Goal: Task Accomplishment & Management: Use online tool/utility

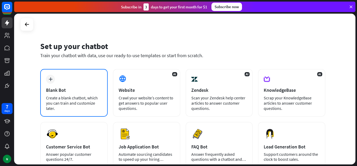
click at [84, 88] on div "Blank Bot" at bounding box center [74, 90] width 56 height 6
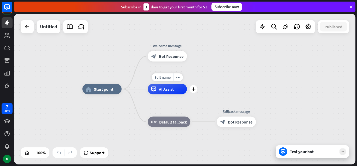
click at [164, 87] on span "AI Assist" at bounding box center [166, 88] width 15 height 5
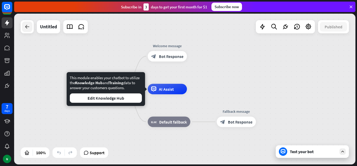
click at [23, 26] on div at bounding box center [27, 26] width 10 height 10
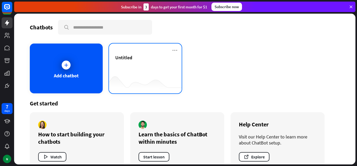
click at [129, 76] on div at bounding box center [145, 83] width 73 height 20
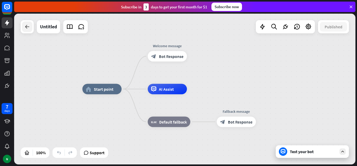
click at [27, 23] on div at bounding box center [27, 26] width 10 height 10
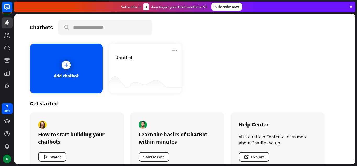
drag, startPoint x: 357, startPoint y: 34, endPoint x: 357, endPoint y: 53, distance: 18.8
click at [357, 53] on div "Chatbots search Add chatbot Untitled Get started How to start building your cha…" at bounding box center [185, 90] width 343 height 152
drag, startPoint x: 357, startPoint y: 81, endPoint x: 357, endPoint y: 95, distance: 13.3
click at [357, 95] on div "Chatbots search Add chatbot Untitled Get started How to start building your cha…" at bounding box center [185, 90] width 343 height 152
click at [288, 89] on div "Add chatbot Untitled" at bounding box center [185, 68] width 310 height 50
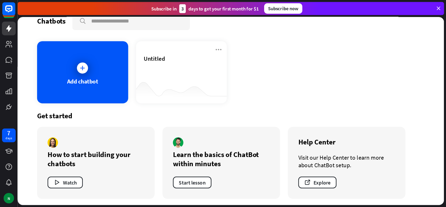
scroll to position [12, 0]
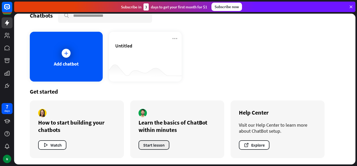
click at [147, 145] on button "Start lesson" at bounding box center [154, 144] width 31 height 9
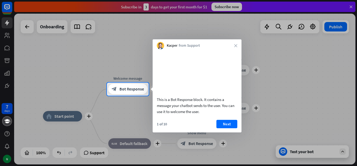
click at [80, 65] on div at bounding box center [178, 41] width 357 height 82
click at [230, 128] on button "Next" at bounding box center [227, 124] width 21 height 8
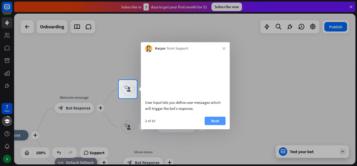
click at [207, 125] on button "Next" at bounding box center [215, 120] width 21 height 8
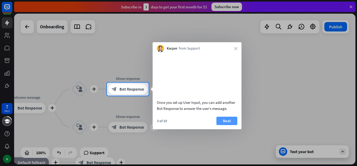
click at [224, 125] on button "Next" at bounding box center [227, 120] width 21 height 8
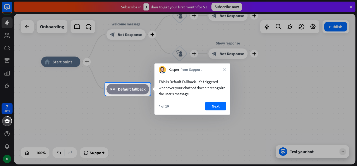
click at [151, 96] on div at bounding box center [178, 130] width 357 height 70
click at [209, 104] on button "Next" at bounding box center [215, 106] width 21 height 8
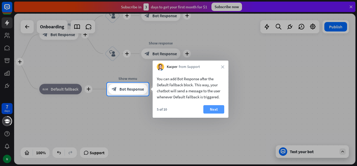
click at [218, 110] on button "Next" at bounding box center [213, 109] width 21 height 8
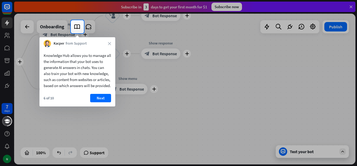
click at [218, 110] on div at bounding box center [178, 99] width 357 height 132
click at [107, 42] on div "Kacper from Support close" at bounding box center [77, 42] width 76 height 10
click at [105, 102] on button "Next" at bounding box center [100, 98] width 21 height 8
click at [108, 94] on div "plus Show menu block_bot_response Bot Response" at bounding box center [127, 89] width 39 height 10
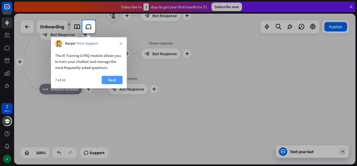
click at [106, 84] on button "Next" at bounding box center [112, 80] width 21 height 8
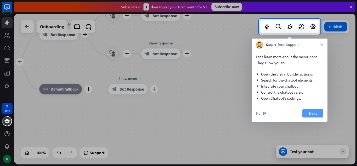
click at [312, 111] on button "Next" at bounding box center [313, 113] width 21 height 8
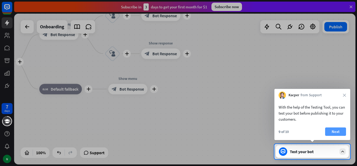
click at [339, 131] on button "Next" at bounding box center [335, 131] width 21 height 8
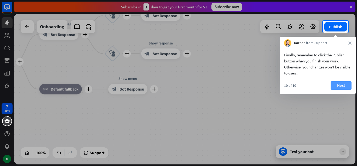
click at [349, 84] on button "Next" at bounding box center [341, 85] width 21 height 8
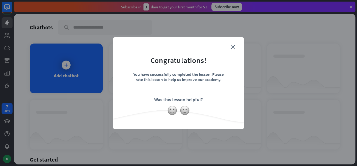
click at [240, 42] on div "close Congratulations! You have successfully completed the lesson. Please rate …" at bounding box center [178, 83] width 131 height 92
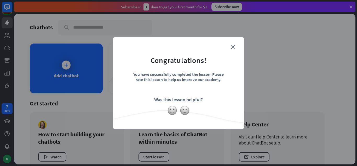
click at [230, 48] on form "Congratulations! You have successfully completed the lesson. Please rate this l…" at bounding box center [179, 75] width 118 height 63
click at [231, 48] on icon "close" at bounding box center [233, 47] width 4 height 4
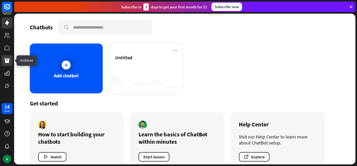
click at [9, 59] on icon at bounding box center [7, 60] width 6 height 6
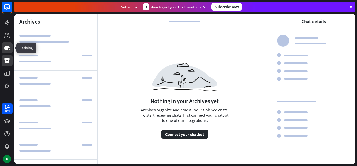
click at [6, 46] on icon at bounding box center [6, 48] width 5 height 5
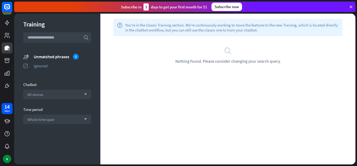
click at [69, 38] on input "text" at bounding box center [57, 37] width 68 height 10
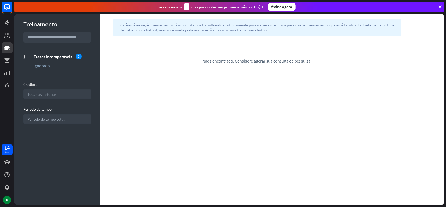
click at [299, 46] on div "procurar Nada encontrado. Considere alterar sua consulta de pesquisa." at bounding box center [257, 55] width 314 height 38
click at [45, 38] on input "text" at bounding box center [57, 37] width 68 height 10
click at [10, 60] on link at bounding box center [7, 60] width 11 height 11
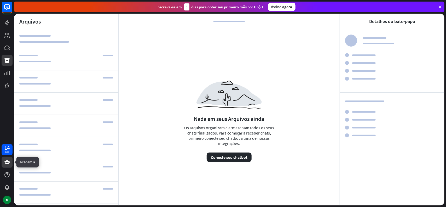
click at [6, 162] on icon at bounding box center [7, 162] width 6 height 4
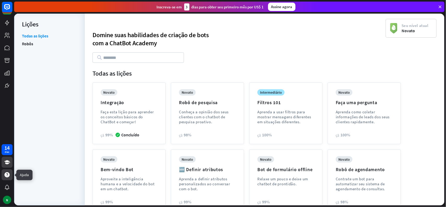
click at [4, 165] on icon at bounding box center [7, 175] width 6 height 6
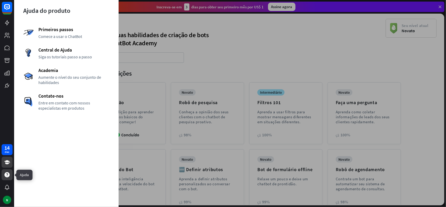
click at [4, 165] on icon at bounding box center [7, 175] width 6 height 6
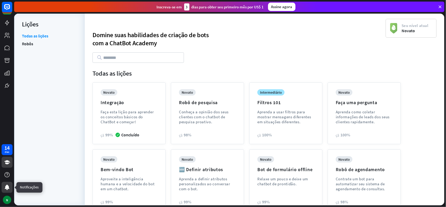
click at [6, 165] on icon at bounding box center [7, 187] width 5 height 5
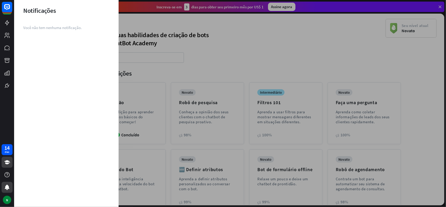
click at [4, 91] on div "14 dias N" at bounding box center [7, 103] width 14 height 207
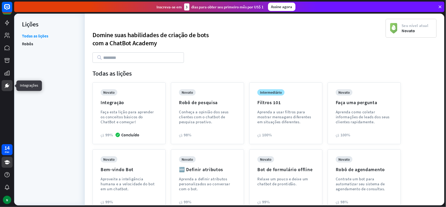
click at [5, 88] on icon at bounding box center [7, 85] width 6 height 6
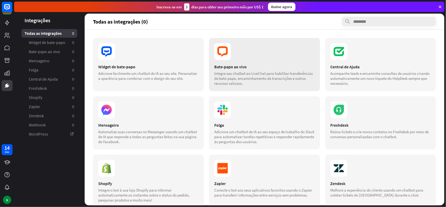
click at [232, 61] on div "Bate-papo ao vivo Integre seu chatbot ao LiveChat para habilitar transferências…" at bounding box center [264, 64] width 111 height 53
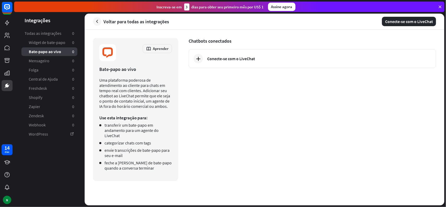
click at [232, 61] on font "Conecte-se com o LiveChat" at bounding box center [231, 58] width 48 height 5
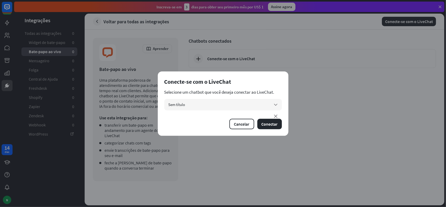
click at [233, 98] on div "Selecione um chatbot que você deseja conectar ao LiveChat. Sem título seta para…" at bounding box center [224, 99] width 118 height 21
click at [265, 127] on button "Conectar" at bounding box center [270, 124] width 25 height 10
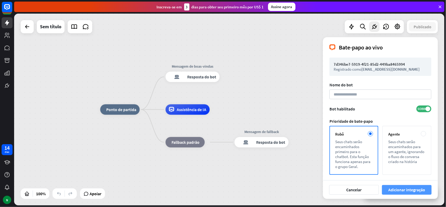
click at [357, 165] on button "Adicionar integração" at bounding box center [407, 190] width 50 height 10
click at [355, 165] on font "Cancelar" at bounding box center [354, 189] width 15 height 5
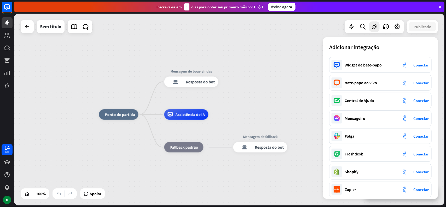
drag, startPoint x: 439, startPoint y: 53, endPoint x: 436, endPoint y: 63, distance: 10.0
click at [357, 63] on div "casa_2 Ponto de partida Mensagem de boas-vindas resposta do bot de bloco Respos…" at bounding box center [229, 110] width 431 height 192
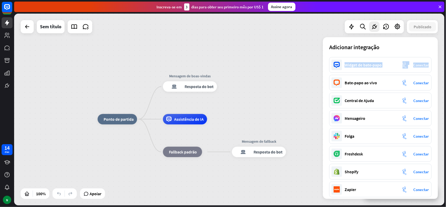
drag, startPoint x: 436, startPoint y: 69, endPoint x: 435, endPoint y: 50, distance: 19.1
click at [357, 50] on div "Adicionar integração fechar Widget de bate-papo integração de plug-ins Conectar…" at bounding box center [380, 118] width 115 height 162
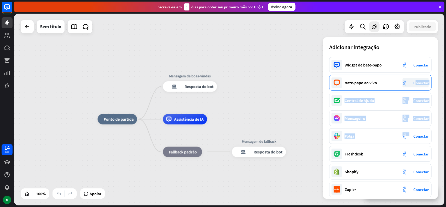
drag, startPoint x: 389, startPoint y: 144, endPoint x: 419, endPoint y: 81, distance: 69.0
click at [357, 81] on div "Widget de bate-papo integração de plug-ins Conectar Bate-papo ao vivo integraçã…" at bounding box center [380, 128] width 115 height 142
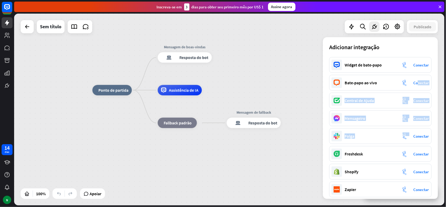
drag, startPoint x: 444, startPoint y: 123, endPoint x: 440, endPoint y: 90, distance: 32.8
click at [357, 90] on div "casa_2 Ponto de partida Mensagem de boas-vindas resposta do bot de bloco Respos…" at bounding box center [308, 186] width 431 height 192
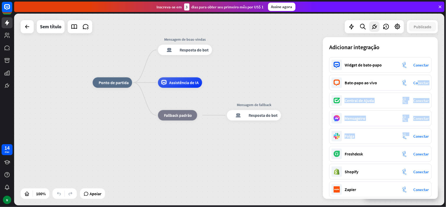
drag, startPoint x: 308, startPoint y: 147, endPoint x: 308, endPoint y: 143, distance: 4.2
click at [308, 143] on div "casa_2 Ponto de partida Mensagem de boas-vindas resposta do bot de bloco Respos…" at bounding box center [308, 179] width 431 height 192
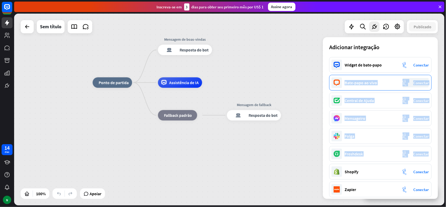
drag, startPoint x: 341, startPoint y: 166, endPoint x: 342, endPoint y: 90, distance: 75.8
click at [342, 90] on div "Widget de bate-papo integração de plug-ins Conectar Bate-papo ao vivo integraçã…" at bounding box center [380, 128] width 115 height 142
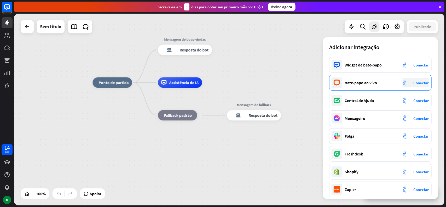
click at [342, 90] on div "Bate-papo ao vivo integração de plug-ins Conectar" at bounding box center [381, 83] width 103 height 16
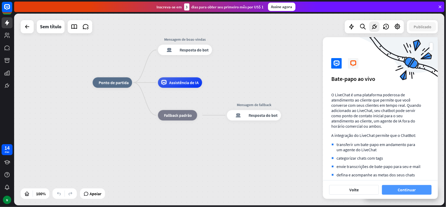
click at [357, 165] on button "Continuar" at bounding box center [407, 190] width 50 height 10
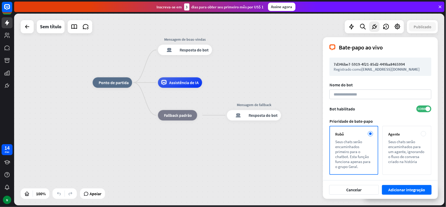
click at [324, 147] on div "7d346be7-5919-4f21-85d2-449ba8465994 Registrado como [EMAIL_ADDRESS][DOMAIN_NAM…" at bounding box center [380, 117] width 115 height 127
click at [357, 93] on input at bounding box center [381, 94] width 102 height 10
type input "********"
click at [357, 165] on button "Adicionar integração" at bounding box center [407, 190] width 50 height 10
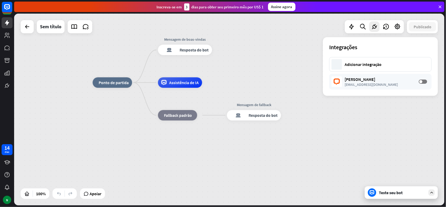
click at [357, 165] on font "Teste seu bot" at bounding box center [391, 192] width 24 height 5
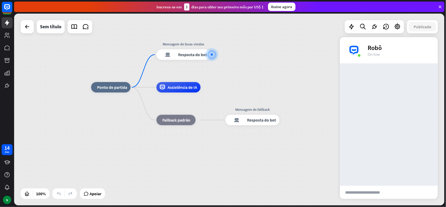
click at [357, 165] on input "text" at bounding box center [366, 192] width 53 height 13
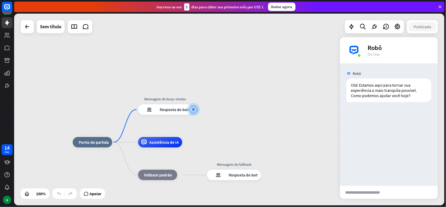
click at [357, 165] on input "text" at bounding box center [366, 192] width 53 height 13
paste input "**********"
type input "**********"
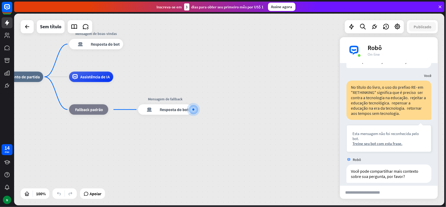
scroll to position [39, 0]
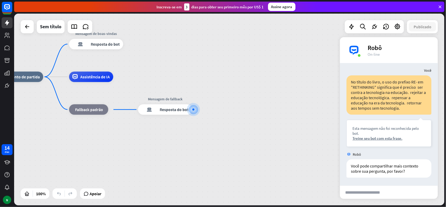
click at [357, 165] on input "text" at bounding box center [366, 192] width 53 height 13
paste input "**********"
type input "**********"
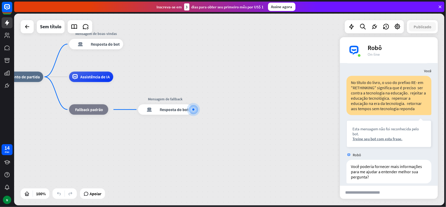
scroll to position [154, 0]
click at [357, 165] on input "text" at bounding box center [366, 192] width 53 height 13
type input "**********"
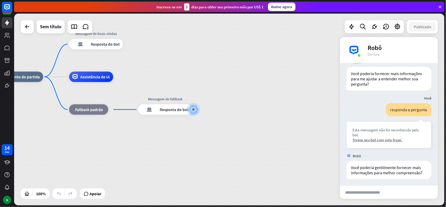
scroll to position [248, 0]
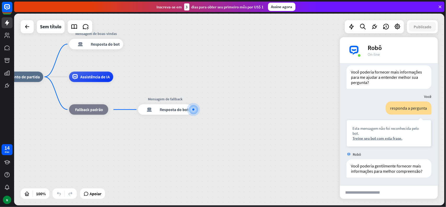
click at [357, 165] on input "text" at bounding box center [366, 192] width 53 height 13
click at [72, 74] on icon at bounding box center [74, 76] width 5 height 5
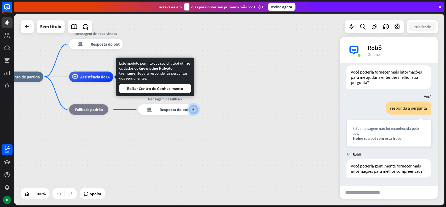
click at [255, 112] on div "casa_2 Ponto de partida Mensagem de boas-vindas resposta do bot de bloco Respos…" at bounding box center [219, 173] width 431 height 192
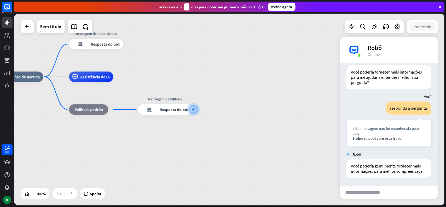
click at [346, 165] on input "text" at bounding box center [366, 192] width 53 height 13
click at [357, 165] on input "text" at bounding box center [366, 192] width 53 height 13
type input "*"
type input "**********"
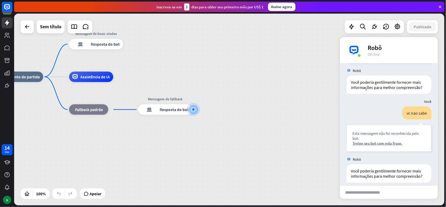
scroll to position [337, 0]
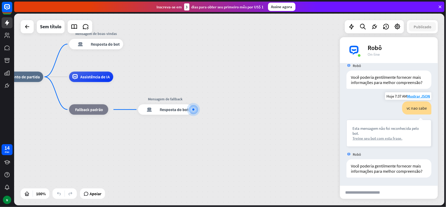
click at [357, 139] on font "Treine seu bot com esta frase." at bounding box center [378, 138] width 50 height 5
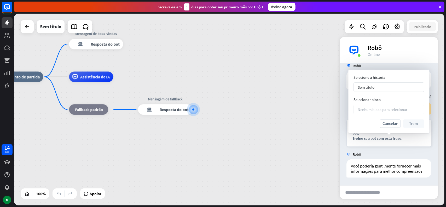
click at [357, 110] on font "Nenhum bloco para selecionar" at bounding box center [383, 109] width 50 height 5
click at [357, 113] on div "Nenhum bloco para selecionar seta para baixo" at bounding box center [389, 109] width 71 height 9
click at [357, 122] on font "Cancelar" at bounding box center [390, 123] width 15 height 5
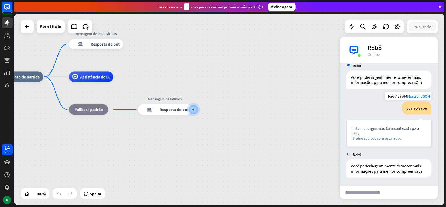
click at [357, 138] on font "Treine seu bot com esta frase." at bounding box center [378, 138] width 50 height 5
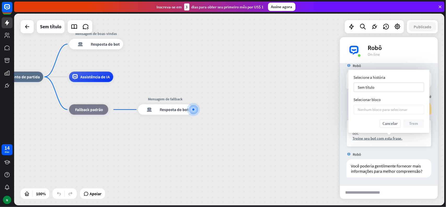
click at [357, 109] on font "Nenhum bloco para selecionar" at bounding box center [383, 109] width 50 height 5
click at [357, 88] on div "Sem título seta para baixo" at bounding box center [389, 87] width 71 height 9
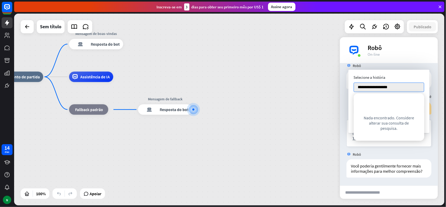
type input "**********"
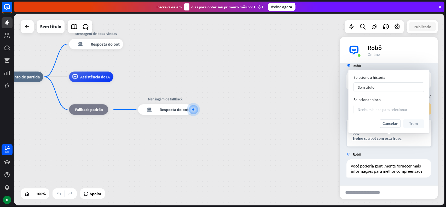
click at [357, 105] on div "Nenhum bloco para selecionar seta para baixo" at bounding box center [389, 109] width 71 height 9
click at [357, 108] on font "Nenhum bloco para selecionar" at bounding box center [383, 109] width 50 height 5
click at [357, 123] on font "Cancelar" at bounding box center [390, 123] width 15 height 5
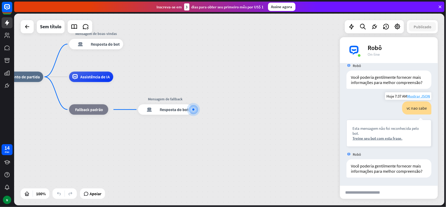
click at [357, 95] on font "Mostrar JSON" at bounding box center [418, 96] width 23 height 5
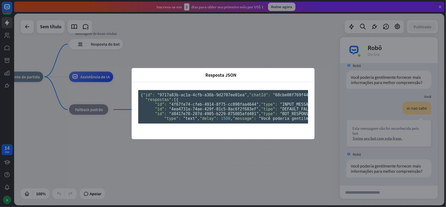
click at [349, 65] on div "Resposta JSON fechar { "id": "9717a83b-ac1a-4cfb-a36b-9d2707ee01ea" , "chatId":…" at bounding box center [223, 103] width 446 height 207
